Goal: Check status: Check status

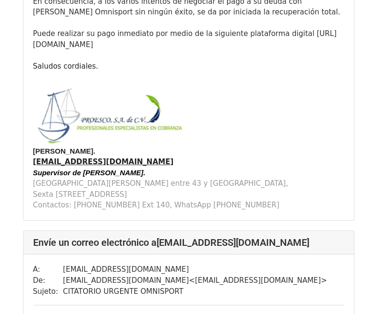
scroll to position [16086, 0]
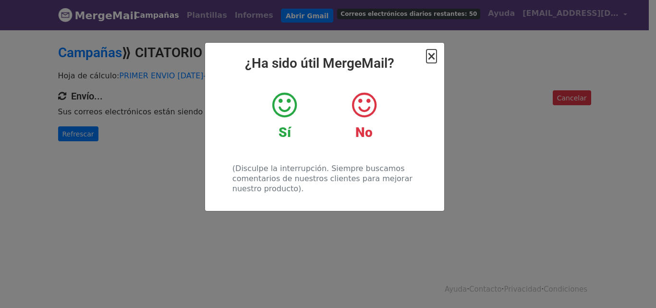
click at [431, 61] on font "×" at bounding box center [431, 55] width 10 height 13
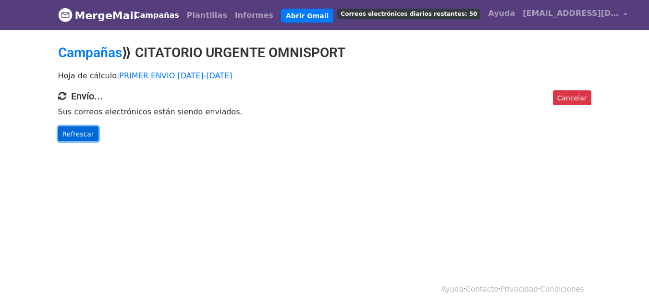
click at [71, 133] on font "Refrescar" at bounding box center [78, 134] width 32 height 8
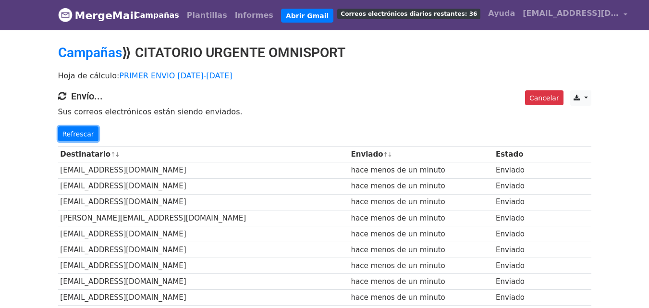
click at [71, 133] on font "Refrescar" at bounding box center [78, 134] width 32 height 8
click at [86, 136] on font "Refrescar" at bounding box center [78, 134] width 32 height 8
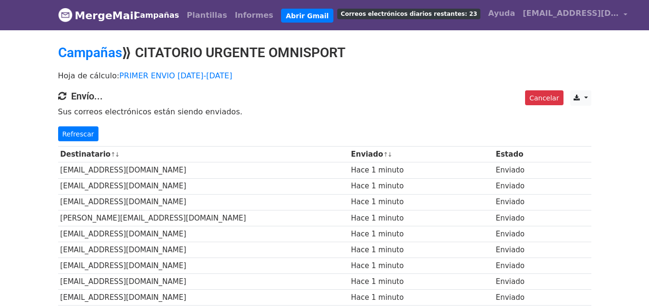
click at [73, 137] on font "Refrescar" at bounding box center [78, 134] width 32 height 8
click at [79, 130] on font "Refrescar" at bounding box center [78, 134] width 32 height 8
click at [70, 137] on font "Refrescar" at bounding box center [78, 134] width 32 height 8
click at [75, 131] on font "Refrescar" at bounding box center [78, 134] width 32 height 8
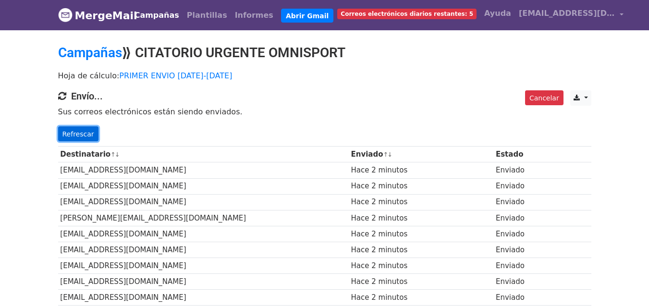
click at [77, 132] on font "Refrescar" at bounding box center [78, 134] width 32 height 8
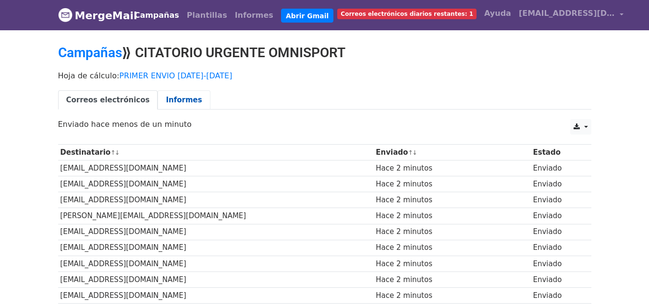
click at [166, 97] on font "Informes" at bounding box center [184, 100] width 36 height 9
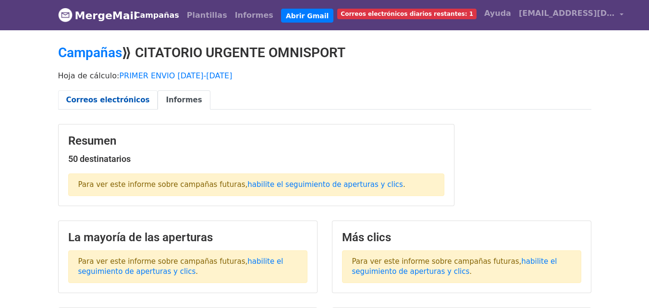
click at [109, 92] on link "Correos electrónicos" at bounding box center [108, 100] width 100 height 20
